Goal: Submit feedback/report problem

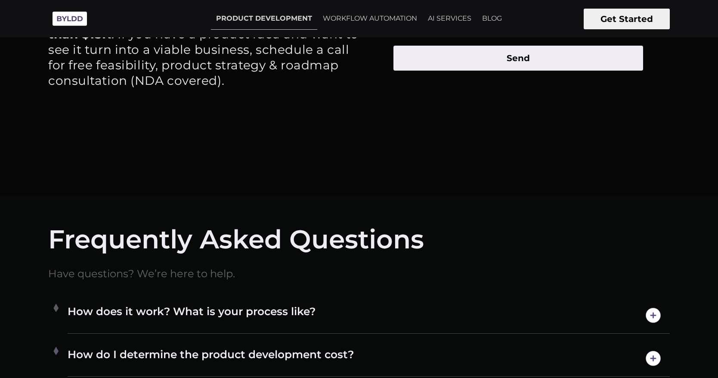
scroll to position [4264, 0]
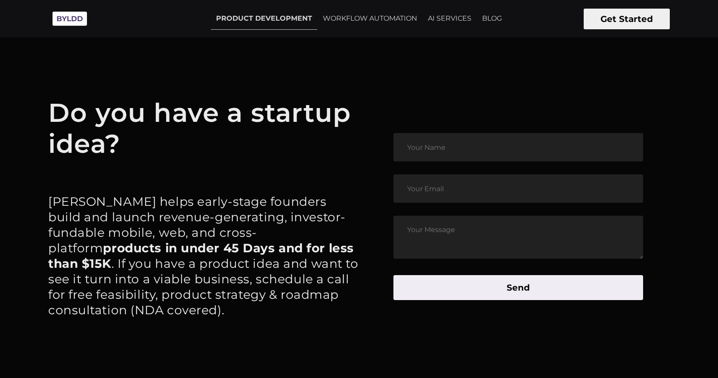
click at [453, 158] on input "text" at bounding box center [519, 147] width 250 height 28
type input "[PERSON_NAME]"
click at [430, 195] on input "email" at bounding box center [519, 188] width 250 height 28
type input "[DOMAIN_NAME][EMAIL_ADDRESS][DOMAIN_NAME]"
click at [432, 235] on textarea at bounding box center [519, 237] width 250 height 43
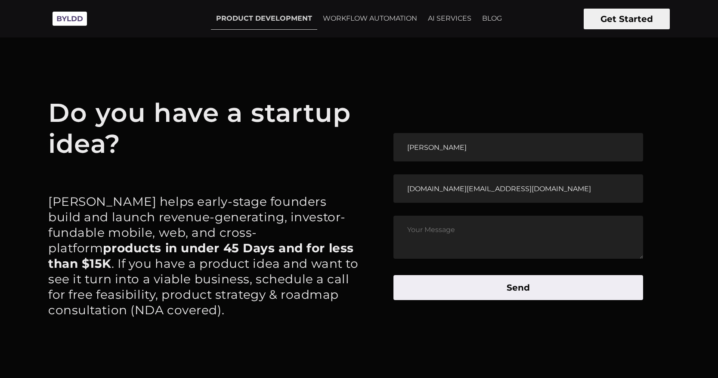
paste textarea "Hi, I am a versatile Web Developer specializing in WordPress front-end and back…"
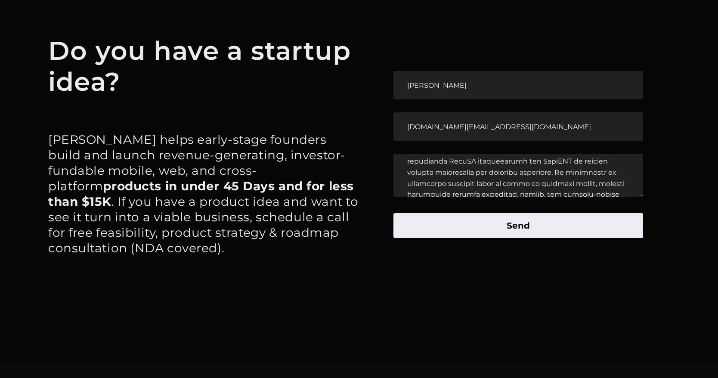
scroll to position [77, 0]
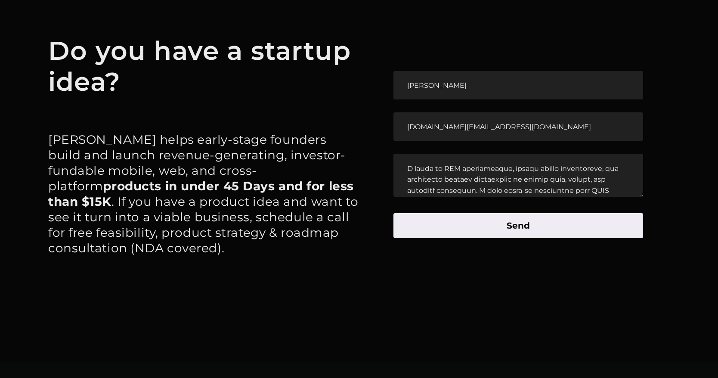
type textarea "Hi, I am a versatile Web Developer specializing in WordPress front-end and back…"
click at [501, 225] on button "Send" at bounding box center [519, 225] width 250 height 25
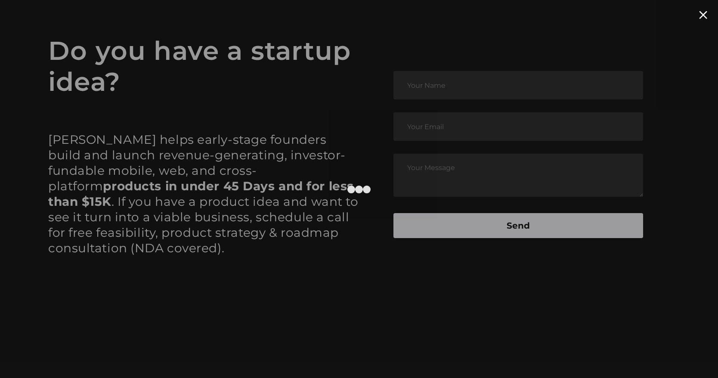
scroll to position [0, 0]
